Goal: Task Accomplishment & Management: Use online tool/utility

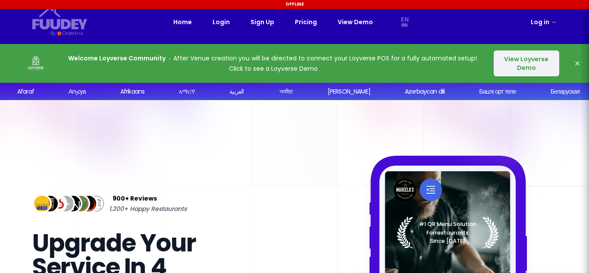
scroll to position [75, 0]
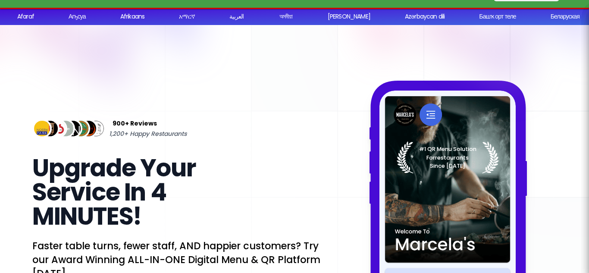
select select "en"
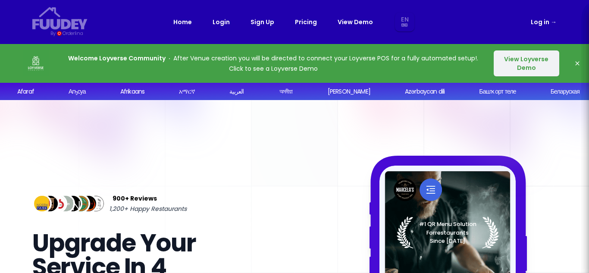
scroll to position [0, 0]
select select "en"
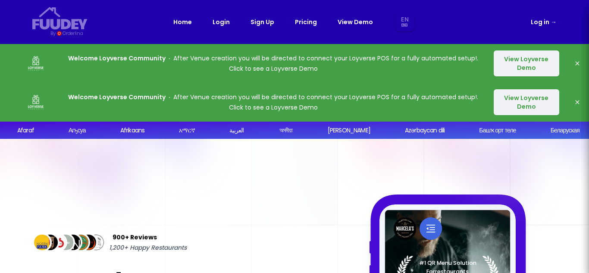
select select "en"
click at [533, 98] on button "View Loyverse Demo" at bounding box center [527, 102] width 66 height 26
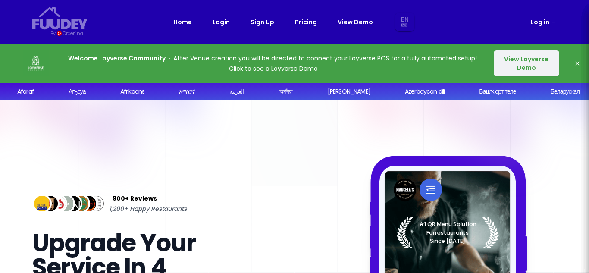
select select "en"
click at [531, 58] on button "View Loyverse Demo" at bounding box center [527, 63] width 66 height 26
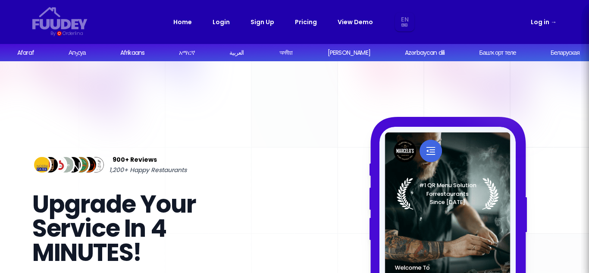
select select "en"
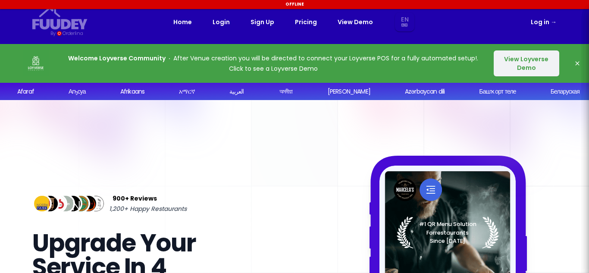
select select "en"
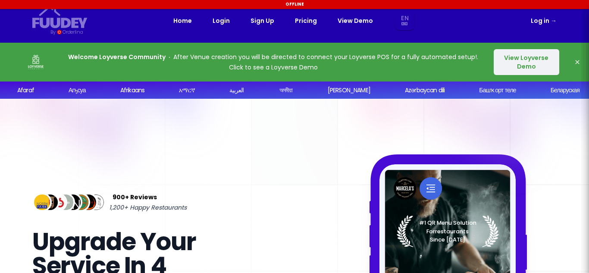
select select "en"
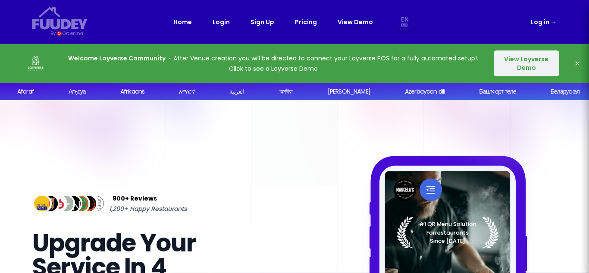
click at [535, 61] on button "View Loyverse Demo" at bounding box center [527, 63] width 66 height 26
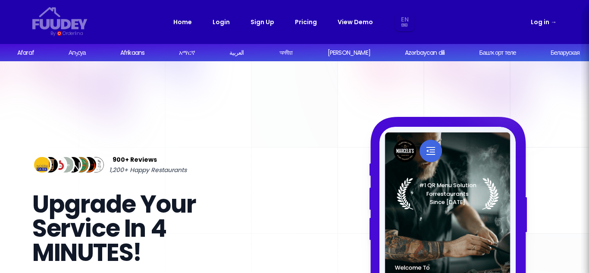
select select "en"
click at [543, 25] on link "Log in →" at bounding box center [544, 22] width 26 height 10
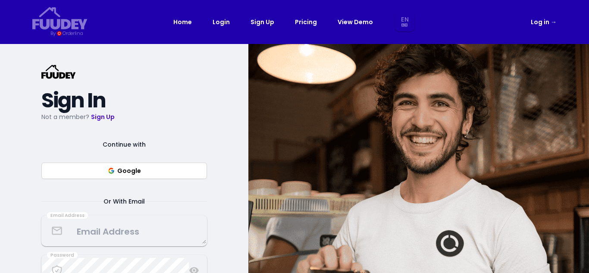
select select "en"
click at [310, 24] on link "Pricing" at bounding box center [306, 22] width 22 height 10
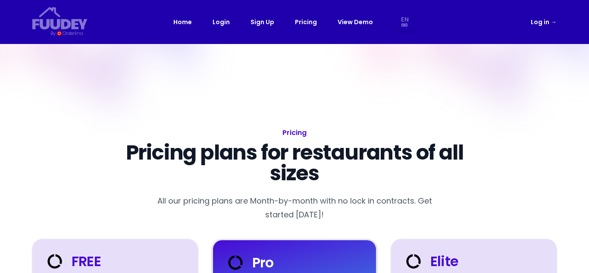
select select "en"
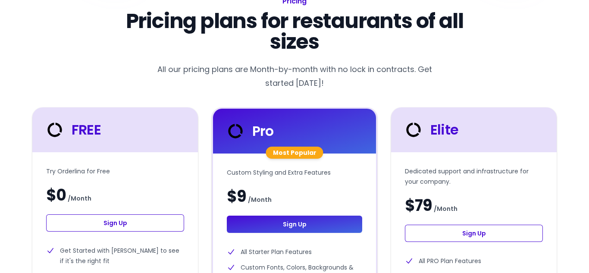
scroll to position [128, 0]
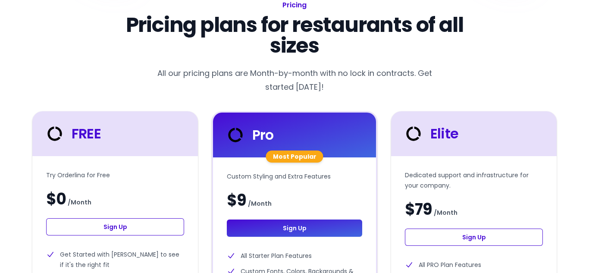
click at [55, 132] on icon at bounding box center [54, 133] width 21 height 21
click at [69, 141] on div at bounding box center [57, 133] width 27 height 21
click at [59, 141] on icon at bounding box center [54, 133] width 21 height 21
click at [56, 141] on icon at bounding box center [54, 133] width 21 height 21
click at [50, 140] on icon at bounding box center [54, 133] width 21 height 21
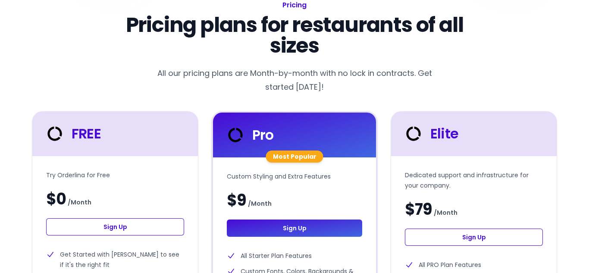
click at [50, 139] on icon at bounding box center [54, 133] width 14 height 14
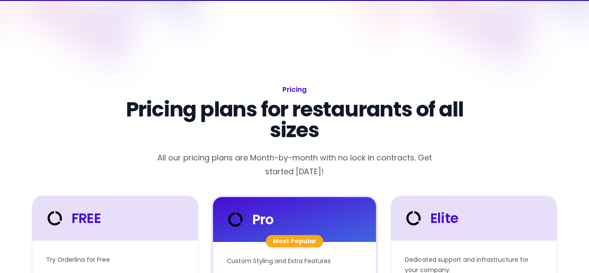
scroll to position [0, 0]
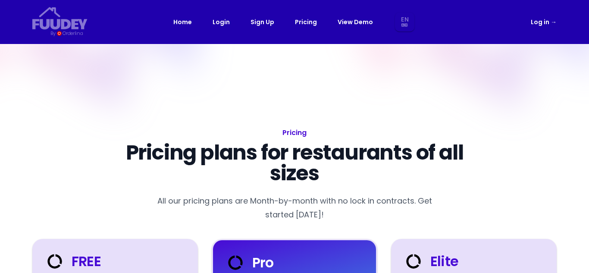
click at [47, 252] on div at bounding box center [57, 261] width 27 height 21
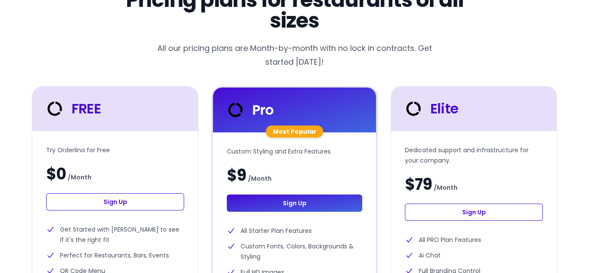
scroll to position [151, 0]
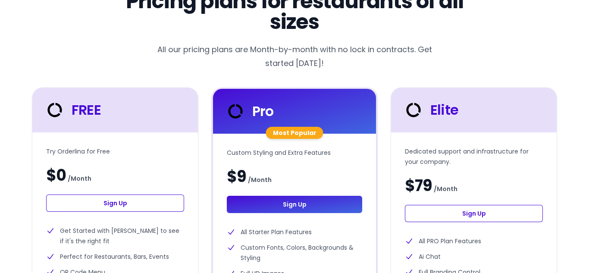
click at [52, 113] on icon at bounding box center [54, 110] width 21 height 21
click at [57, 115] on icon at bounding box center [54, 110] width 14 height 14
click at [60, 117] on icon at bounding box center [54, 110] width 21 height 21
click at [74, 199] on link "Sign Up" at bounding box center [115, 203] width 138 height 17
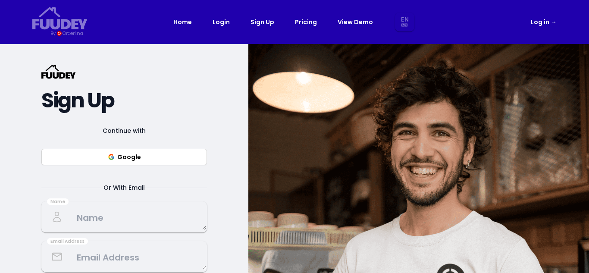
select select "en"
click at [133, 133] on span "Continue with" at bounding box center [124, 130] width 64 height 10
click at [152, 159] on button "Google" at bounding box center [124, 157] width 166 height 16
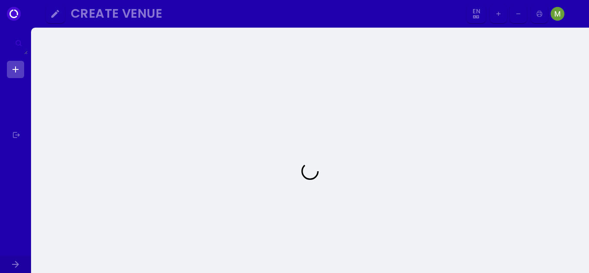
select select "en"
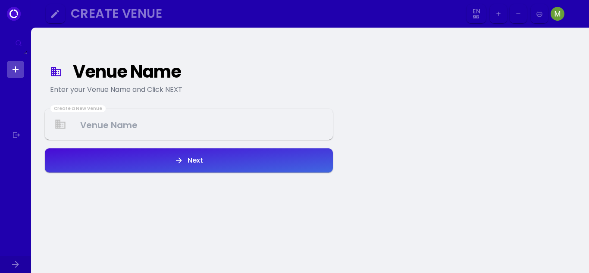
click at [210, 123] on Venue at bounding box center [189, 124] width 286 height 25
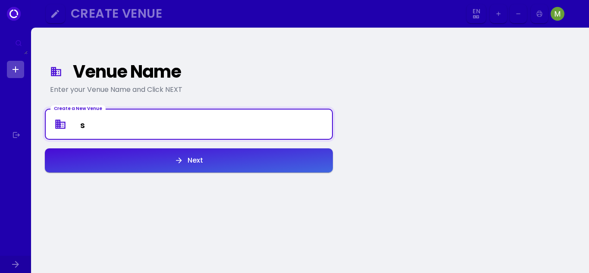
type Venue "s"
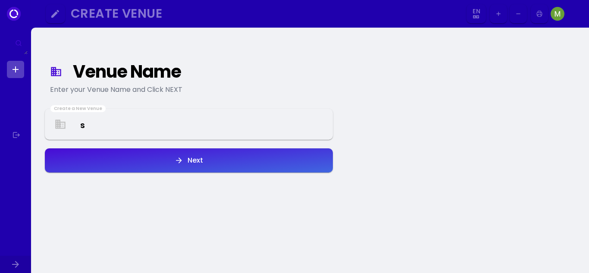
click at [302, 80] on div "Venue Name Enter your Venue Name and Click NEXT" at bounding box center [189, 79] width 288 height 41
click at [224, 125] on Venue "s" at bounding box center [189, 124] width 286 height 25
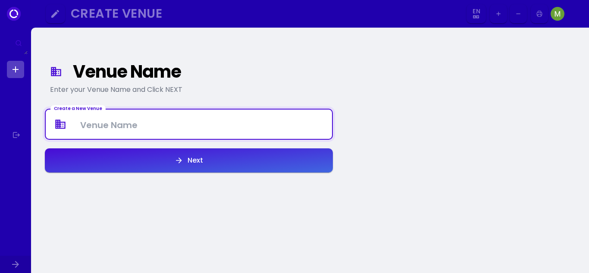
type Venue "s"
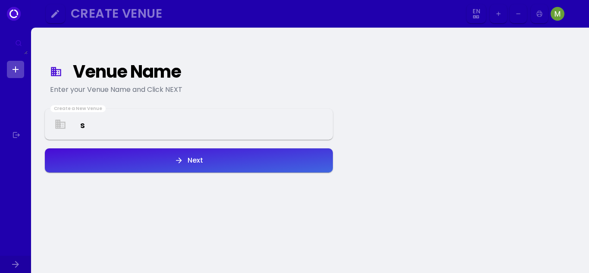
click at [333, 100] on div "Venue Name Enter your Venue Name and Click NEXT Create a New Venue s Next" at bounding box center [189, 171] width 302 height 273
click at [204, 118] on Venue "s" at bounding box center [189, 124] width 286 height 25
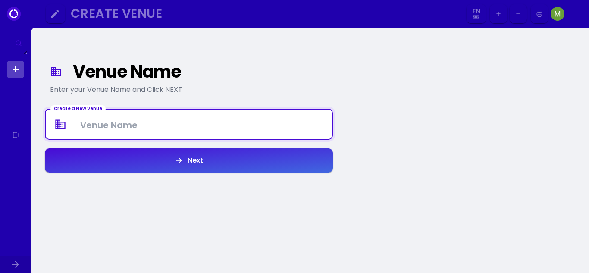
type Venue "s"
type Venue "SASTA DUKAN"
click at [244, 164] on button "Next" at bounding box center [189, 160] width 288 height 24
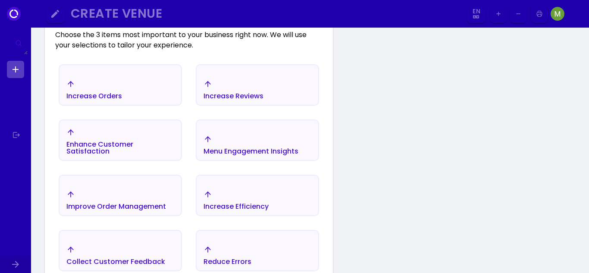
scroll to position [150, 0]
click at [130, 89] on div "Increase Orders" at bounding box center [121, 89] width 122 height 30
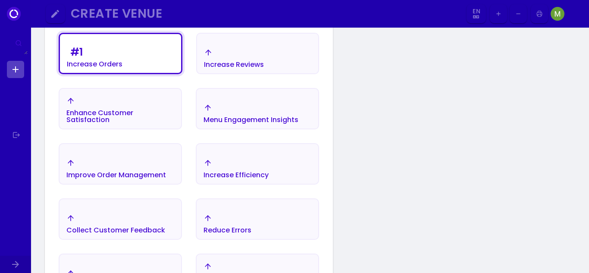
scroll to position [179, 0]
click at [149, 161] on div "Improve Order Management" at bounding box center [116, 170] width 100 height 20
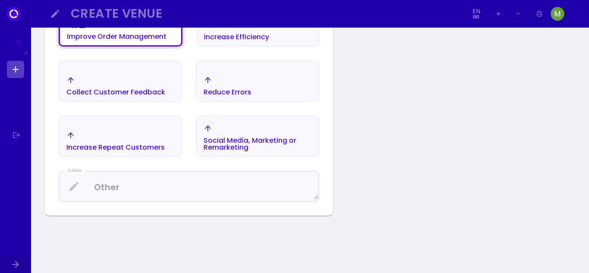
scroll to position [319, 0]
click at [252, 187] on textarea at bounding box center [189, 185] width 259 height 25
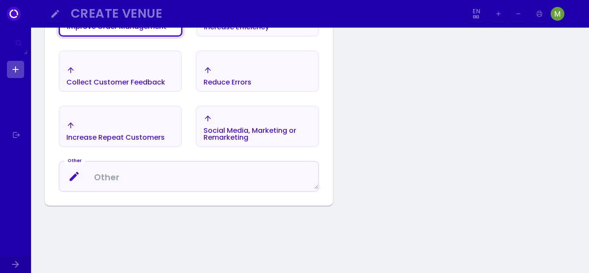
scroll to position [322, 0]
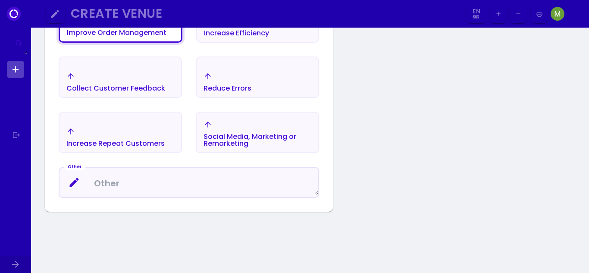
click at [383, 172] on div "Venue Name Enter your Venue Name and Click NEXT I want to... Choose the 3 items…" at bounding box center [310, 13] width 558 height 617
click at [130, 137] on div "Increase Repeat Customers" at bounding box center [115, 137] width 98 height 20
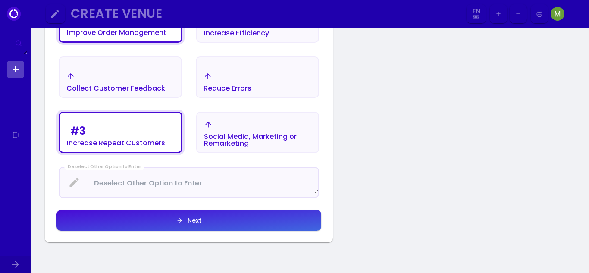
click at [254, 225] on button "Next" at bounding box center [188, 220] width 265 height 21
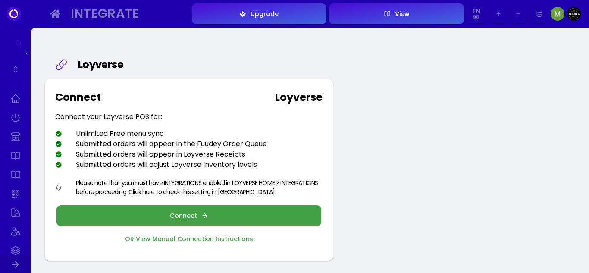
click at [269, 221] on button "Connect" at bounding box center [188, 215] width 265 height 21
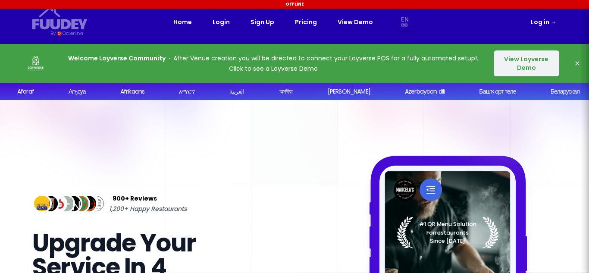
click at [223, 25] on link "Login" at bounding box center [221, 22] width 17 height 10
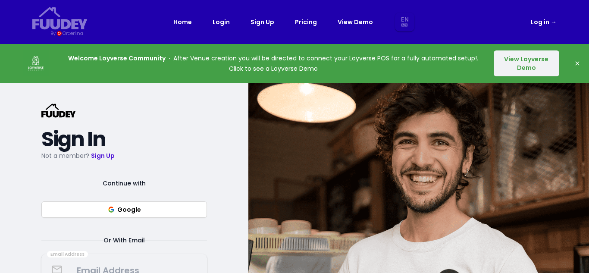
select select "en"
click at [138, 208] on button "Google" at bounding box center [124, 209] width 166 height 16
select select "en"
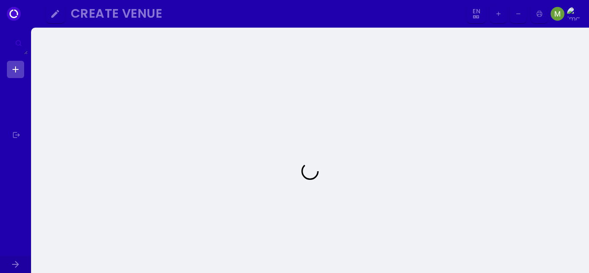
select select "en"
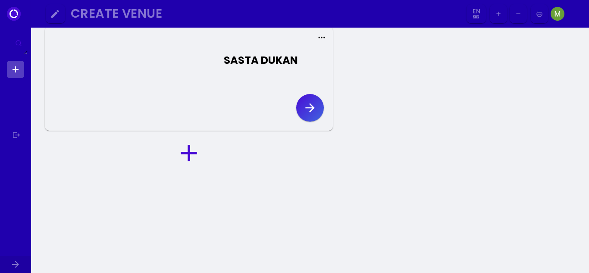
scroll to position [22, 0]
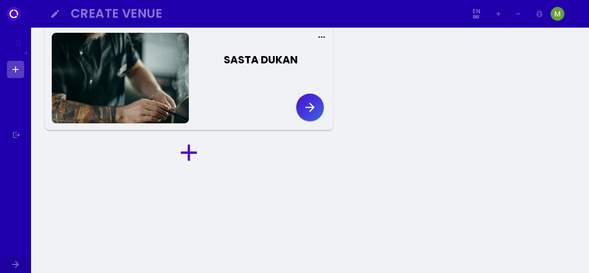
click at [289, 72] on button "SASTA DUKAN" at bounding box center [257, 61] width 137 height 41
click at [313, 111] on icon "button" at bounding box center [310, 107] width 14 height 14
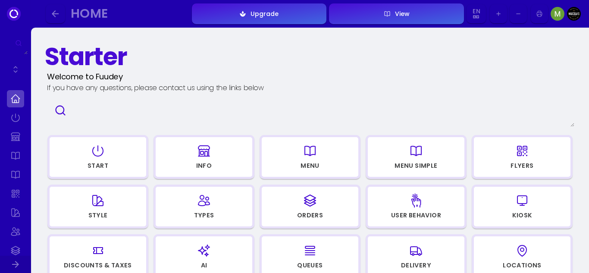
click at [104, 164] on div "Start" at bounding box center [98, 166] width 21 height 6
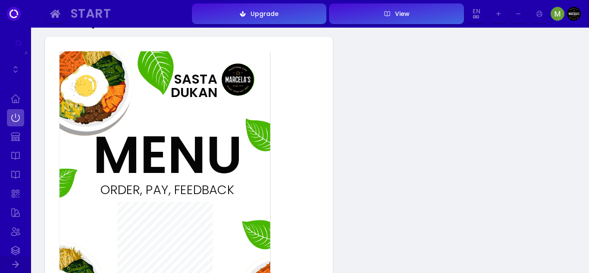
scroll to position [33, 0]
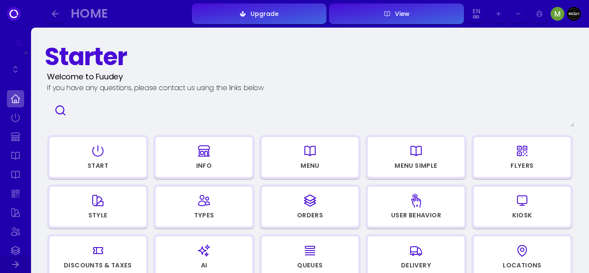
click at [315, 163] on div "Menu" at bounding box center [310, 166] width 19 height 6
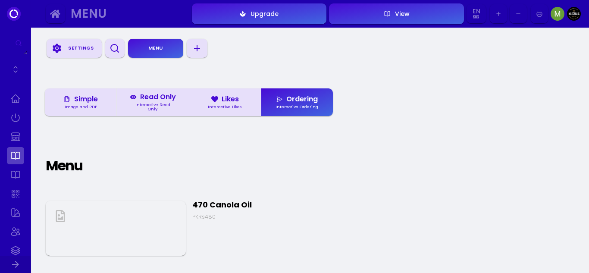
click at [452, 255] on div "Settings Menu Simple Image and PDF Read Only Interactive Read Only Likes Intera…" at bounding box center [310, 267] width 558 height 535
click at [453, 229] on div "Settings Menu Simple Image and PDF Read Only Interactive Read Only Likes Intera…" at bounding box center [310, 267] width 558 height 535
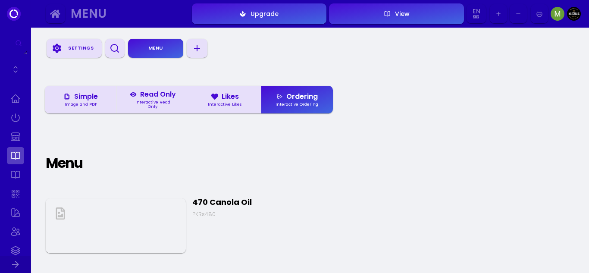
scroll to position [32, 0]
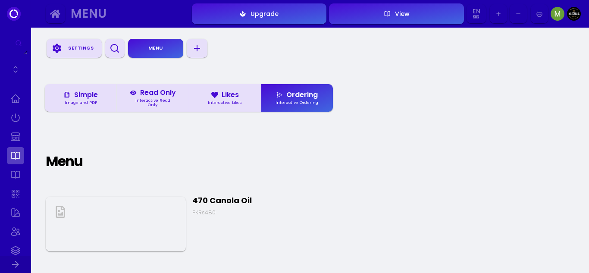
click at [126, 201] on img at bounding box center [116, 224] width 140 height 55
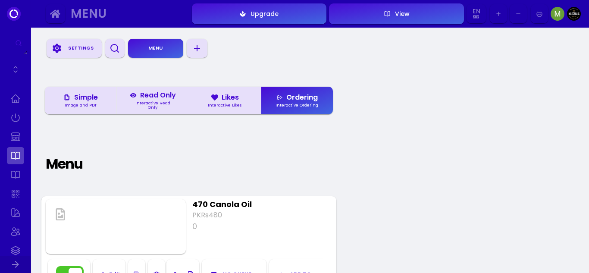
scroll to position [28, 0]
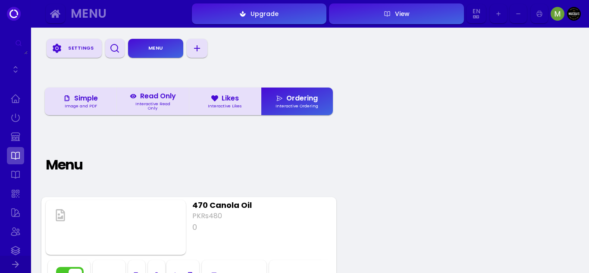
click at [267, 18] on button "Upgrade" at bounding box center [259, 13] width 135 height 21
